Goal: Transaction & Acquisition: Subscribe to service/newsletter

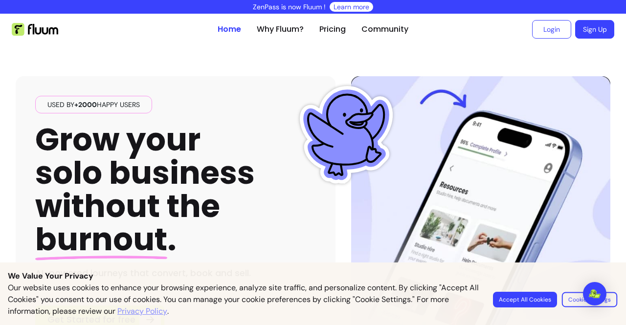
click at [569, 302] on button "Cookie Settings" at bounding box center [589, 299] width 55 height 15
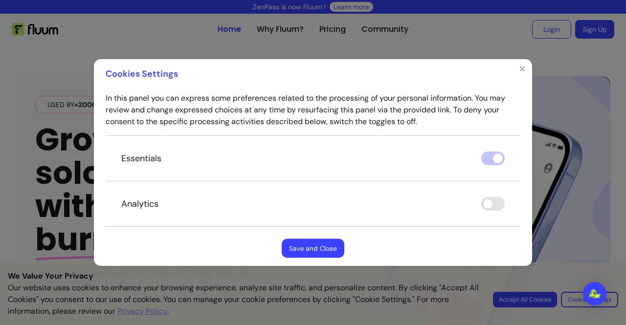
click at [316, 249] on button "Save and Close" at bounding box center [313, 248] width 63 height 19
